Goal: Information Seeking & Learning: Learn about a topic

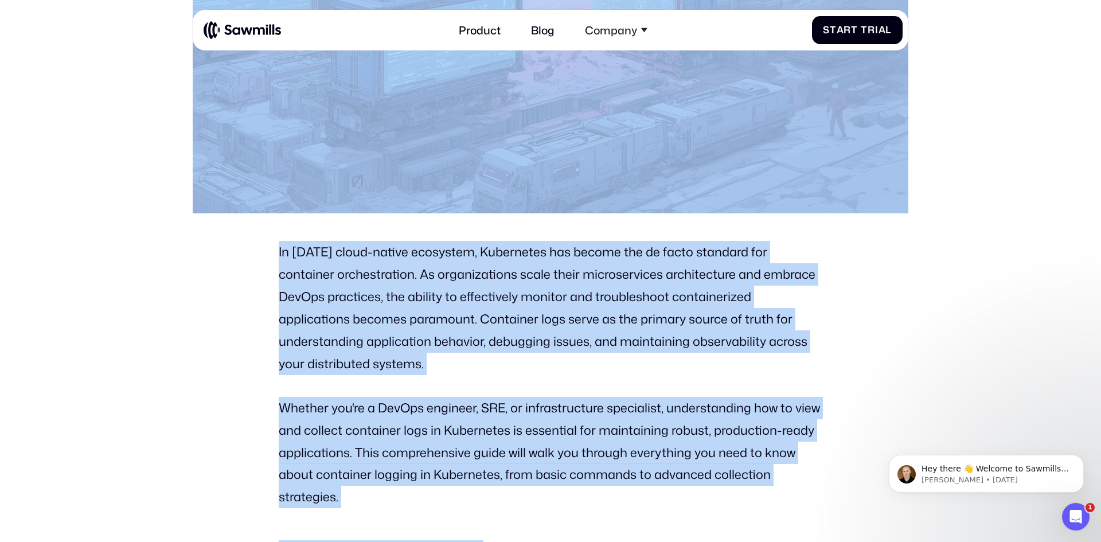
scroll to position [692, 0]
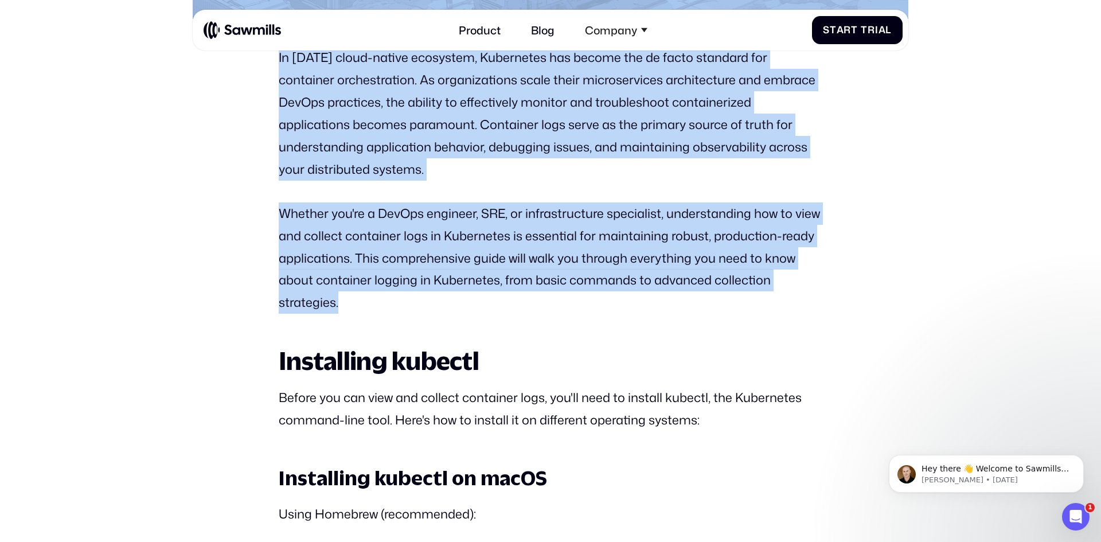
drag, startPoint x: 647, startPoint y: 326, endPoint x: 739, endPoint y: 296, distance: 96.3
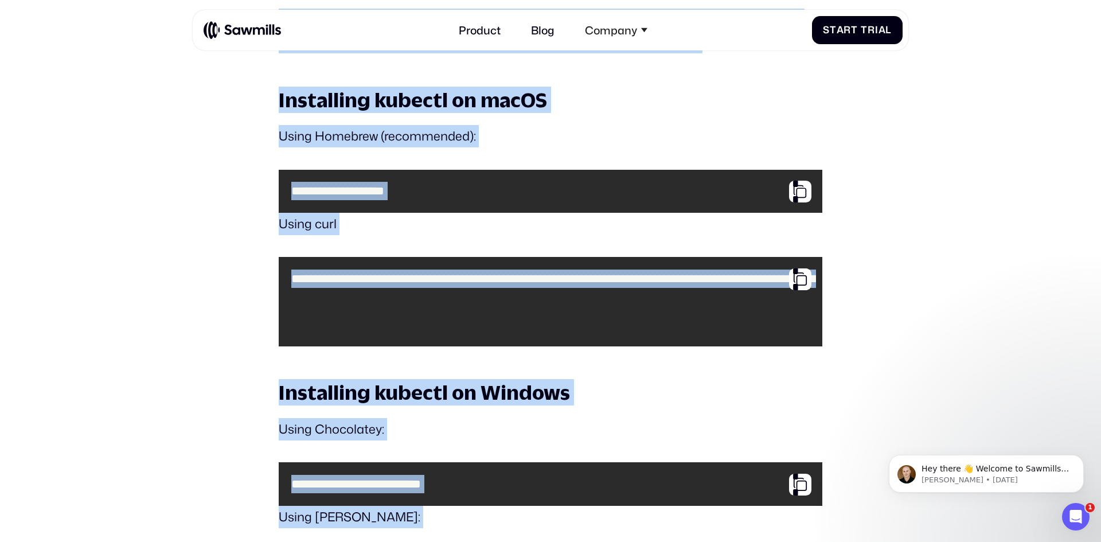
scroll to position [1127, 0]
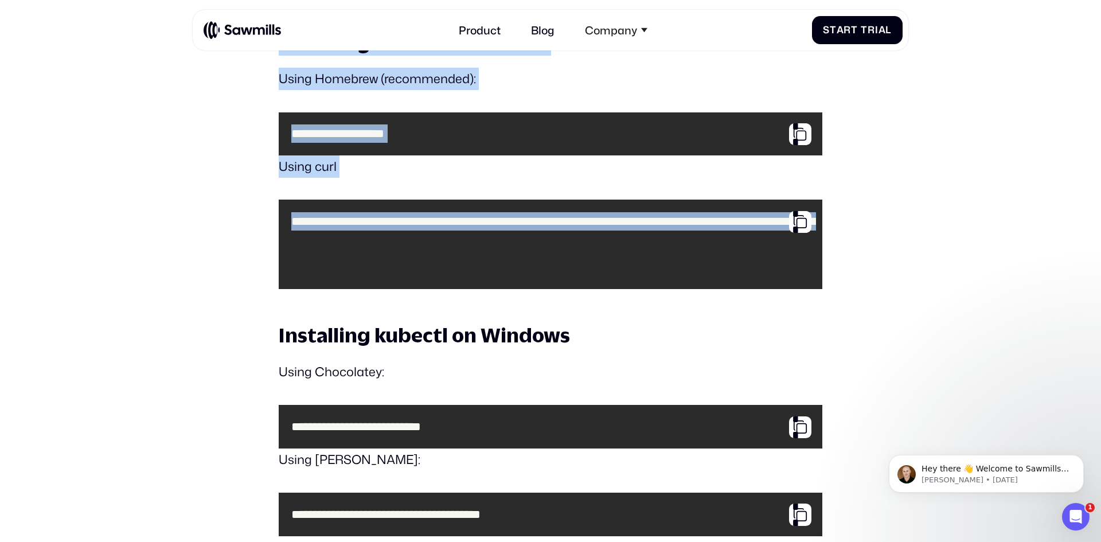
drag, startPoint x: 528, startPoint y: 249, endPoint x: 622, endPoint y: 237, distance: 95.3
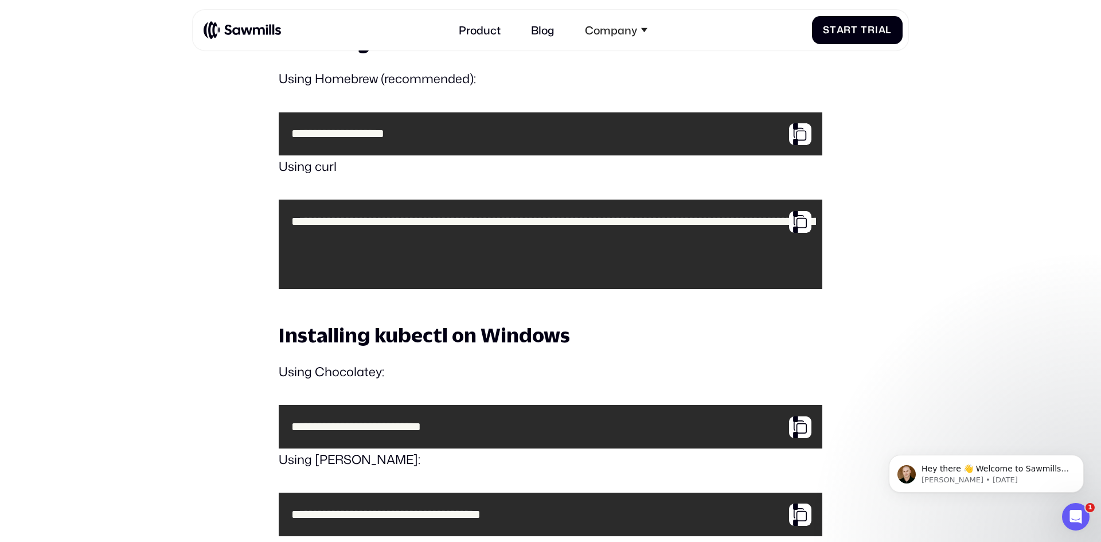
drag, startPoint x: 165, startPoint y: 40, endPoint x: 979, endPoint y: 302, distance: 855.7
drag, startPoint x: 1095, startPoint y: 456, endPoint x: 1095, endPoint y: 414, distance: 41.9
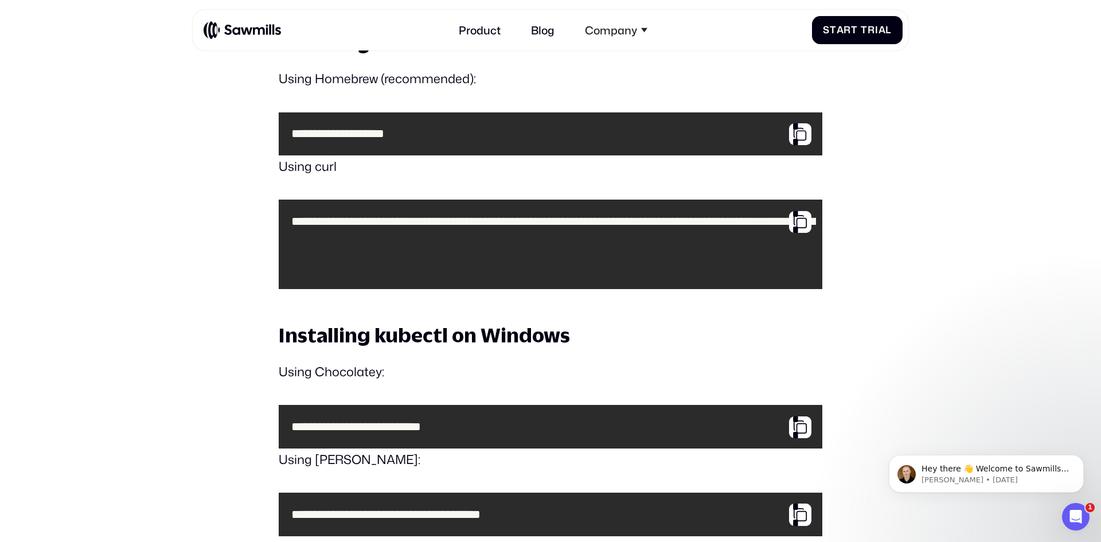
click html "Hey there 👋 Welcome to Sawmills. The smart telemetry management platform that s…"
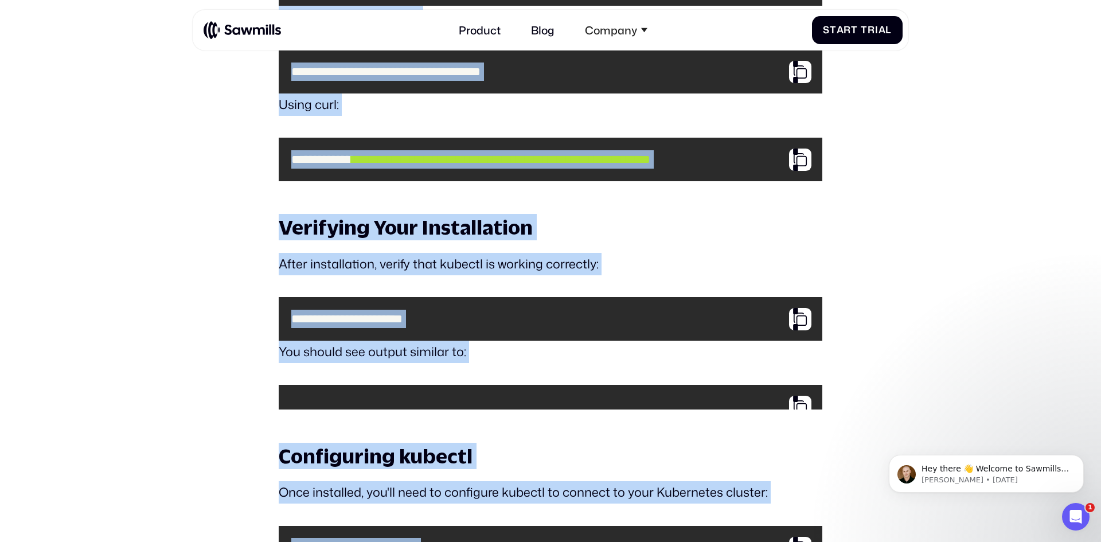
scroll to position [1579, 0]
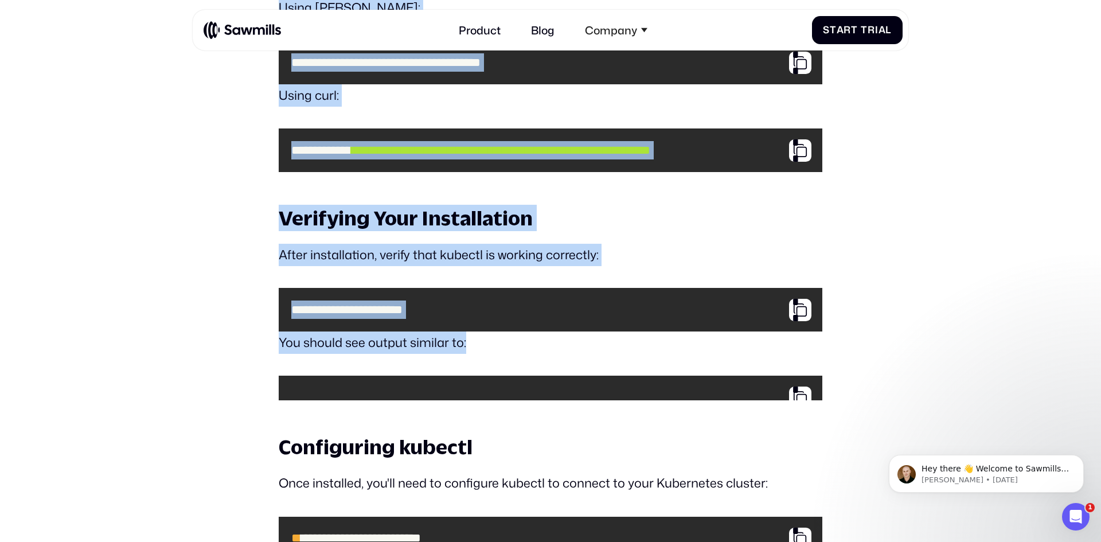
drag, startPoint x: 413, startPoint y: 95, endPoint x: 541, endPoint y: 378, distance: 310.8
click at [594, 231] on h3 "Verifying Your Installation" at bounding box center [551, 218] width 544 height 26
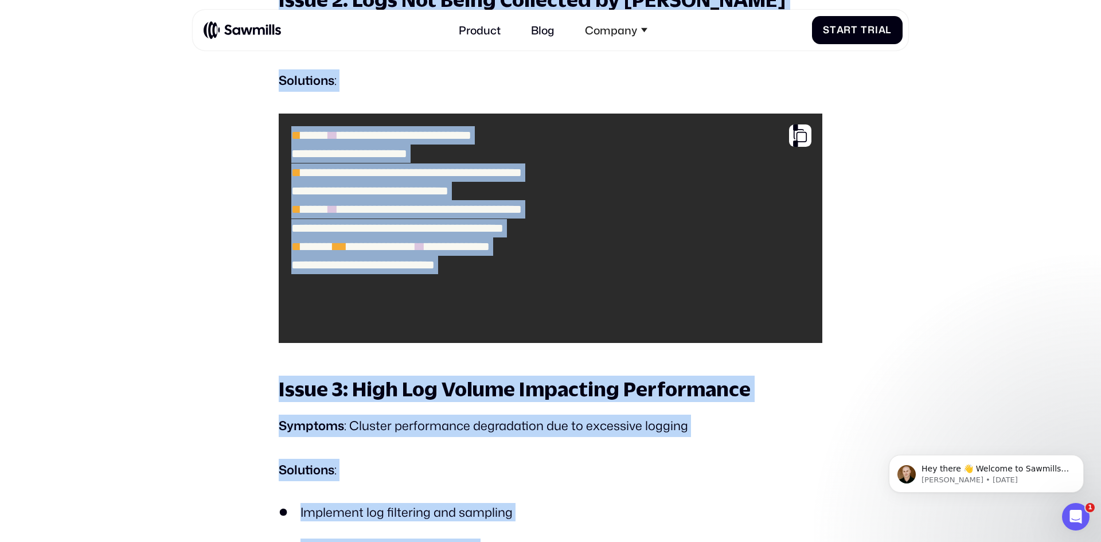
scroll to position [7286, 0]
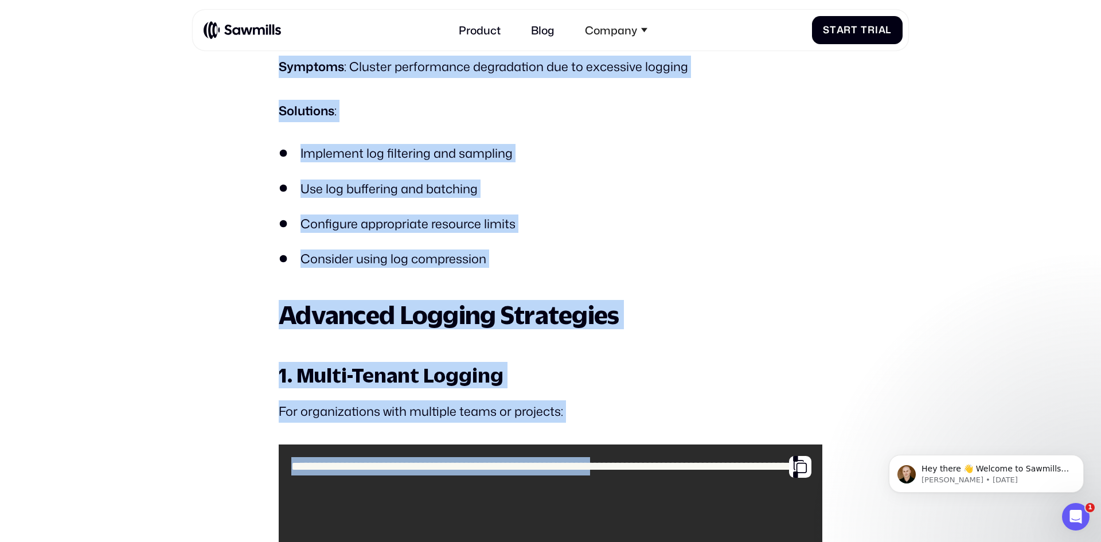
drag, startPoint x: 432, startPoint y: 76, endPoint x: 579, endPoint y: 538, distance: 484.2
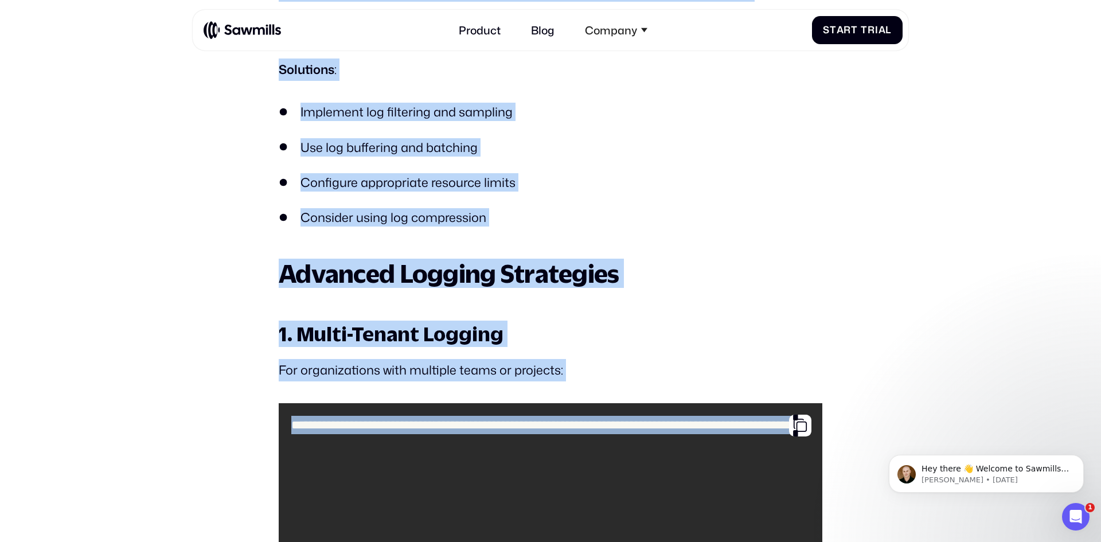
click at [727, 210] on ul "Implement log filtering and sampling Use log buffering and batching Configure a…" at bounding box center [551, 165] width 544 height 124
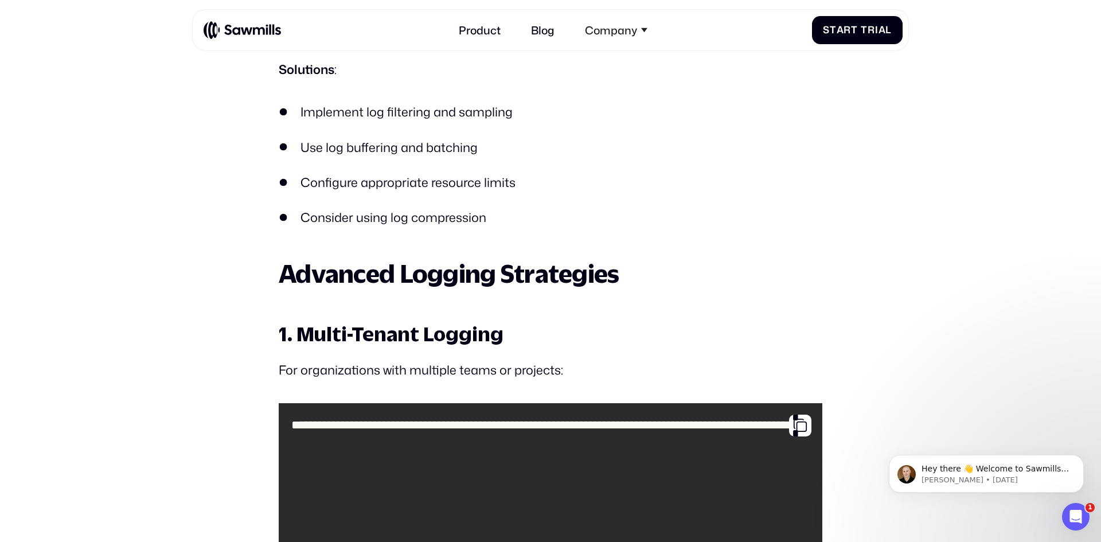
click at [1079, 458] on icon "Dismiss notification" at bounding box center [1080, 458] width 6 height 6
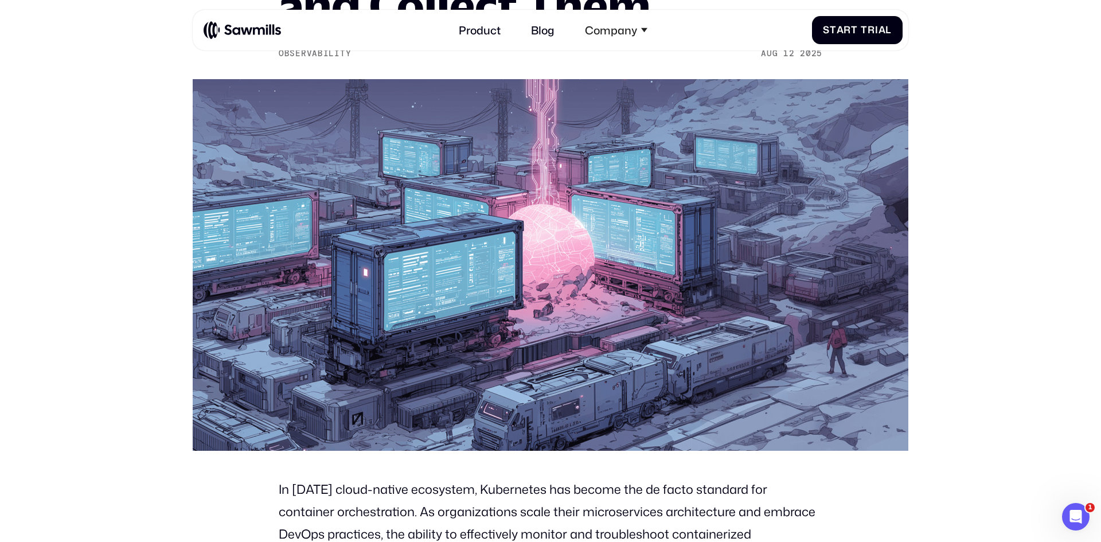
scroll to position [0, 0]
